Goal: Information Seeking & Learning: Learn about a topic

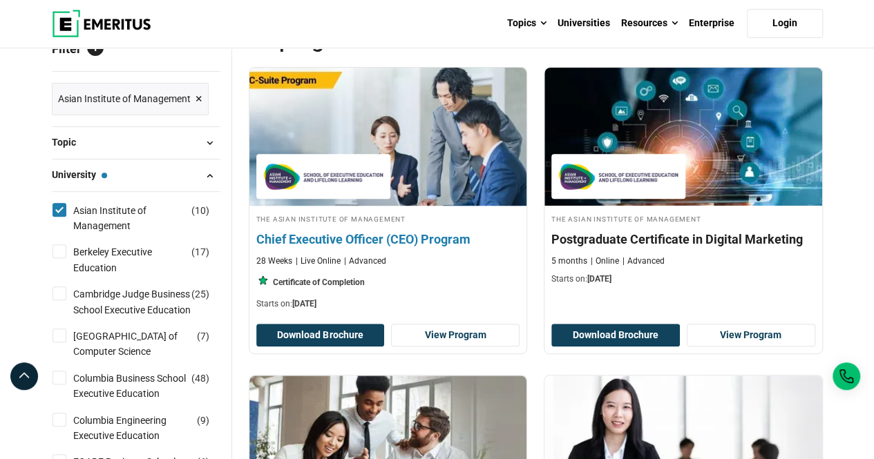
scroll to position [184, 0]
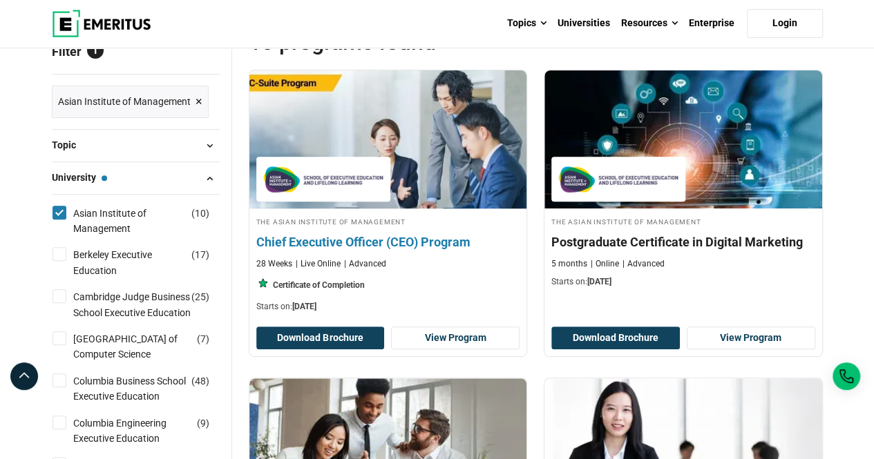
click at [377, 243] on h4 "Chief Executive Officer (CEO) Program" at bounding box center [388, 241] width 264 height 17
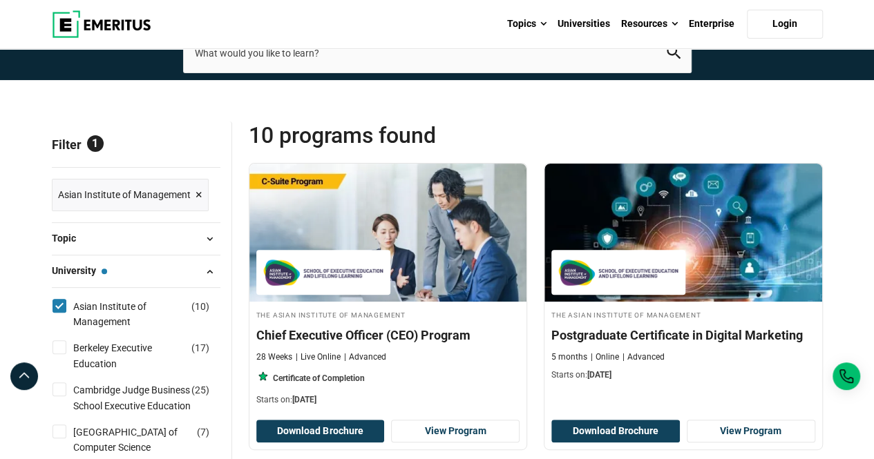
scroll to position [0, 0]
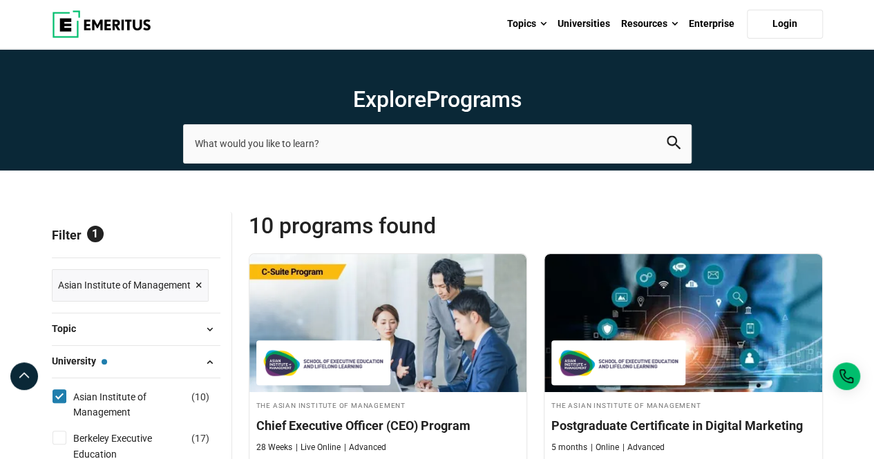
click at [200, 238] on span "Reset all" at bounding box center [199, 237] width 43 height 18
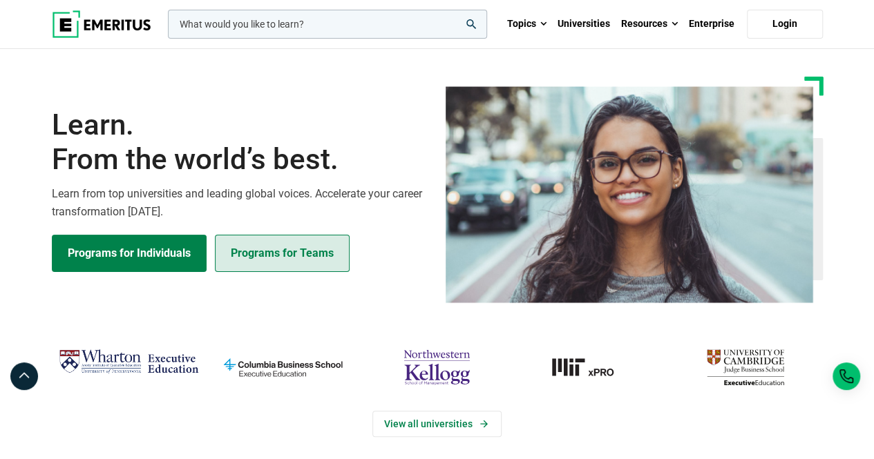
scroll to position [276, 0]
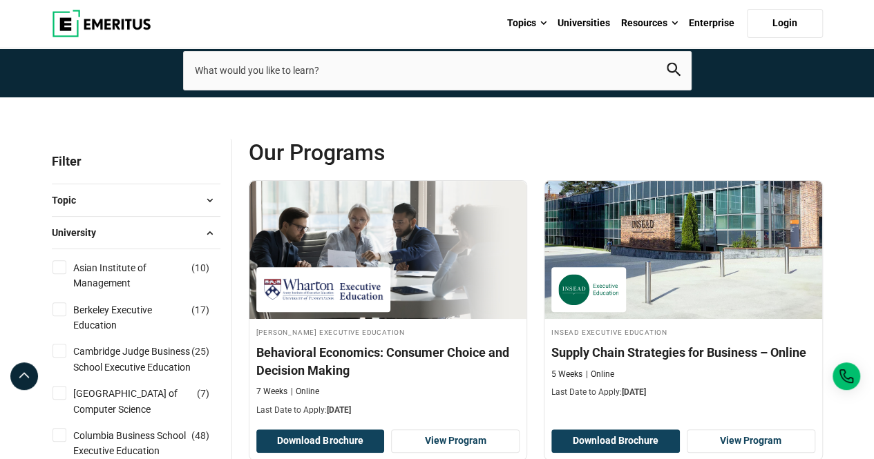
scroll to position [92, 0]
